Goal: Task Accomplishment & Management: Use online tool/utility

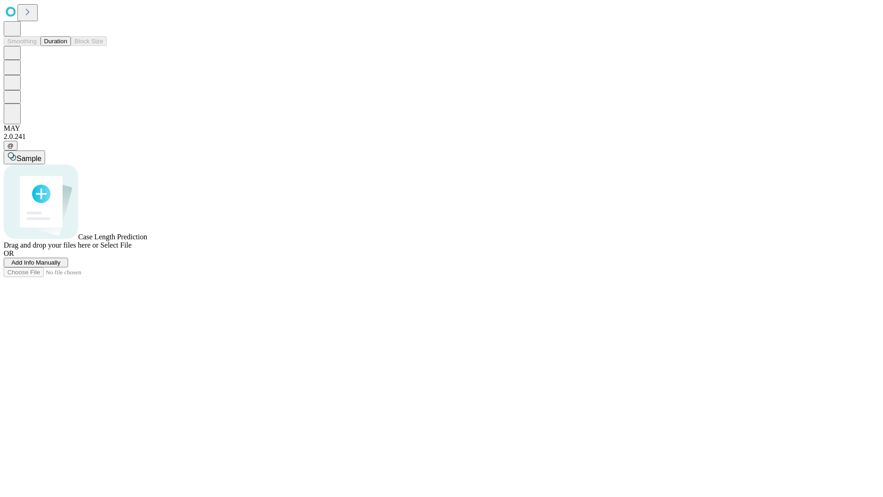
click at [67, 46] on button "Duration" at bounding box center [55, 41] width 30 height 10
click at [132, 249] on span "Select File" at bounding box center [115, 245] width 31 height 8
